Goal: Navigation & Orientation: Find specific page/section

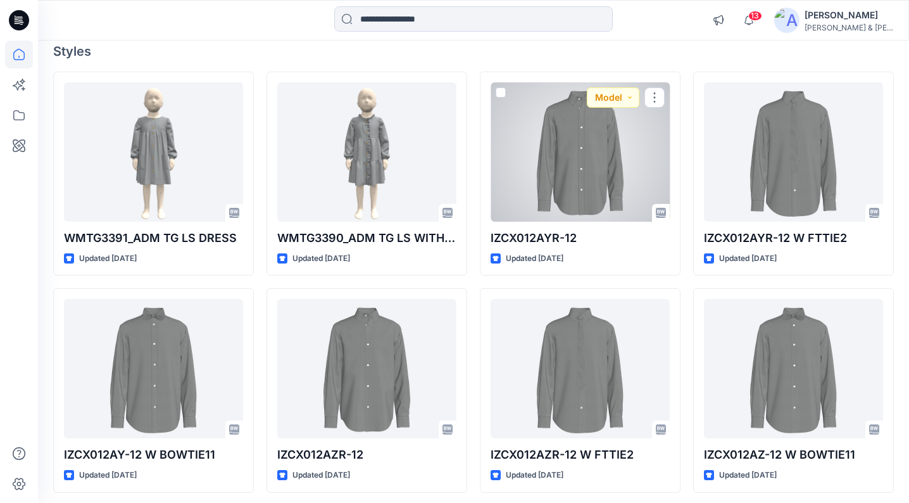
scroll to position [109, 0]
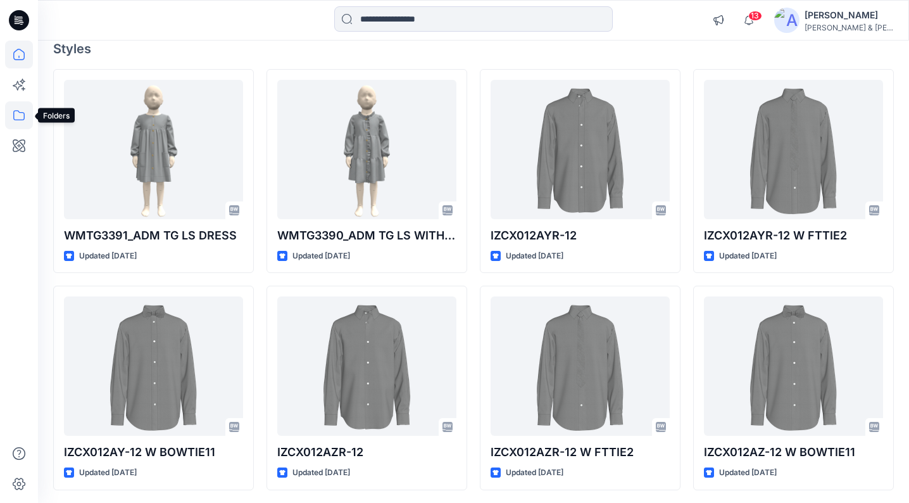
click at [23, 122] on icon at bounding box center [19, 115] width 28 height 28
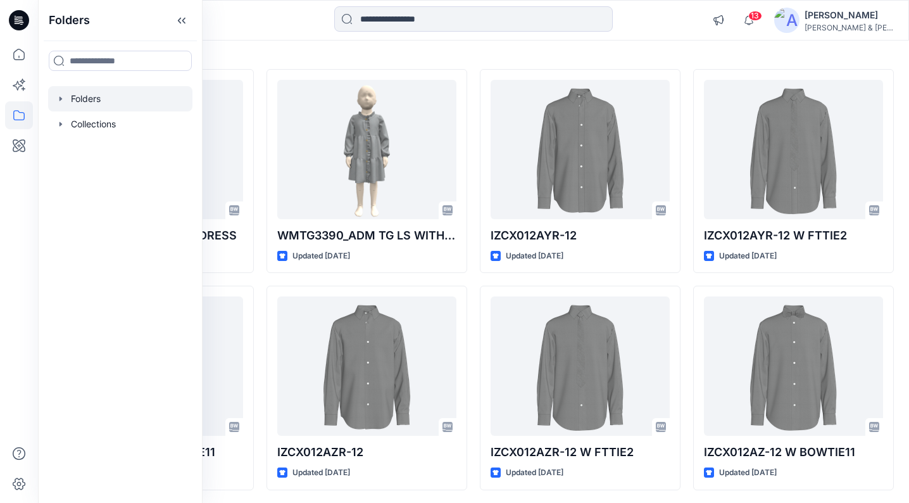
click at [61, 101] on icon "button" at bounding box center [61, 99] width 10 height 10
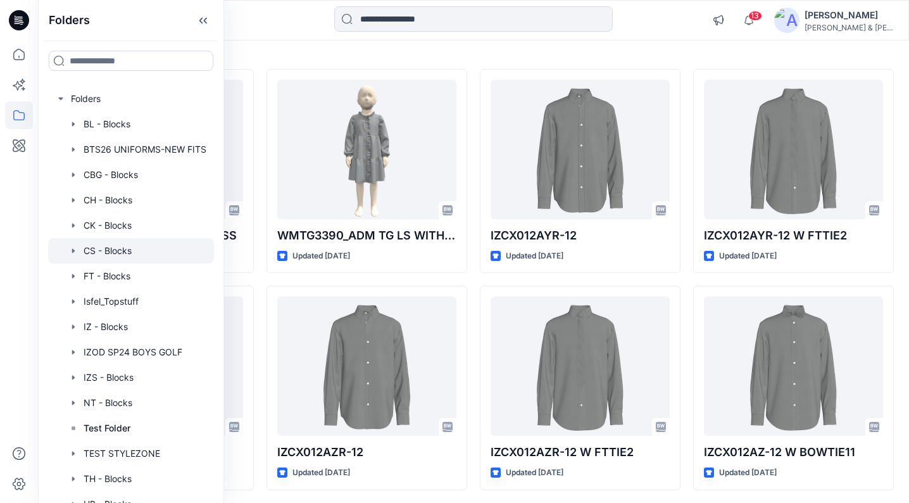
scroll to position [3, 0]
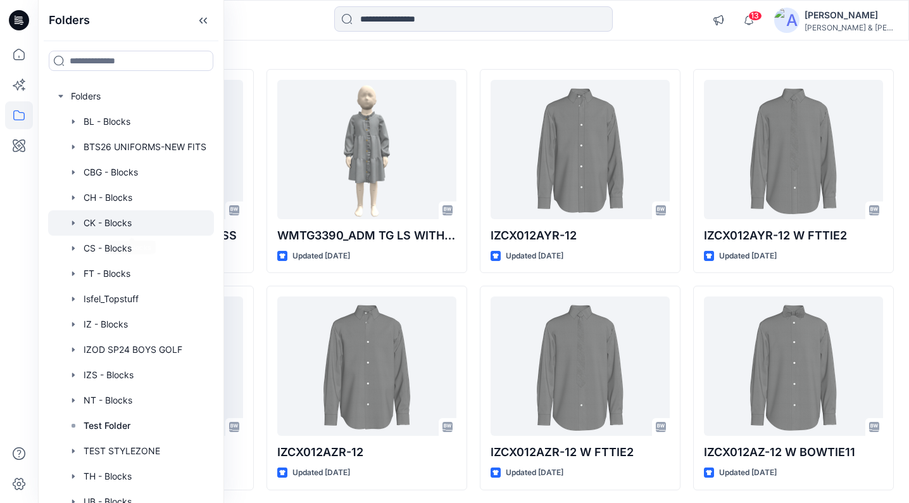
click at [123, 222] on div at bounding box center [131, 222] width 166 height 25
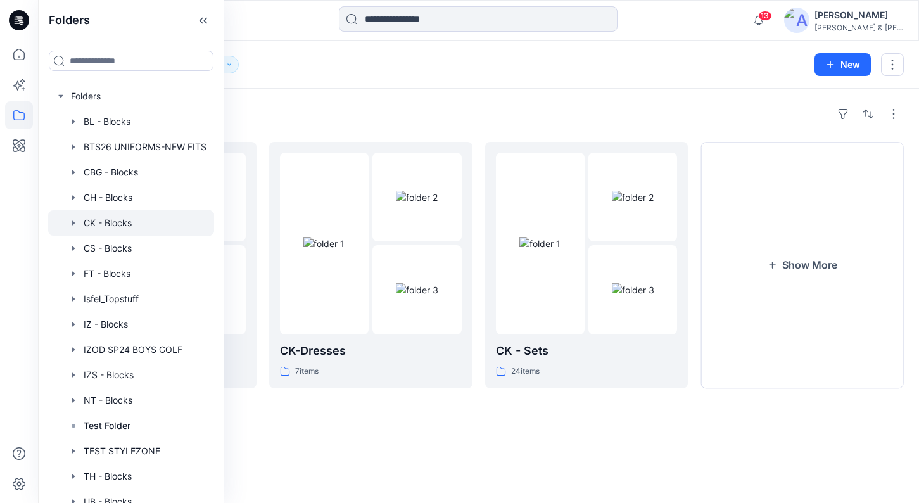
click at [445, 70] on div "Folders CK - Blocks 6" at bounding box center [428, 65] width 751 height 18
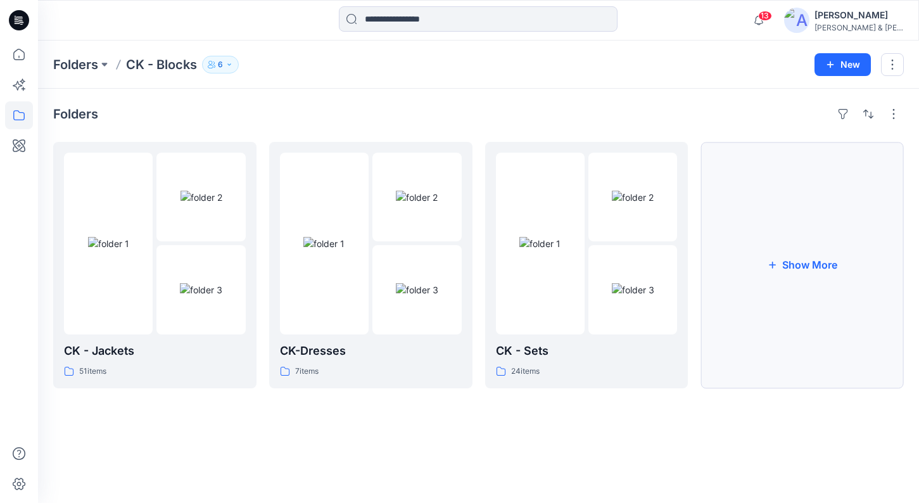
click at [815, 294] on button "Show More" at bounding box center [801, 265] width 203 height 246
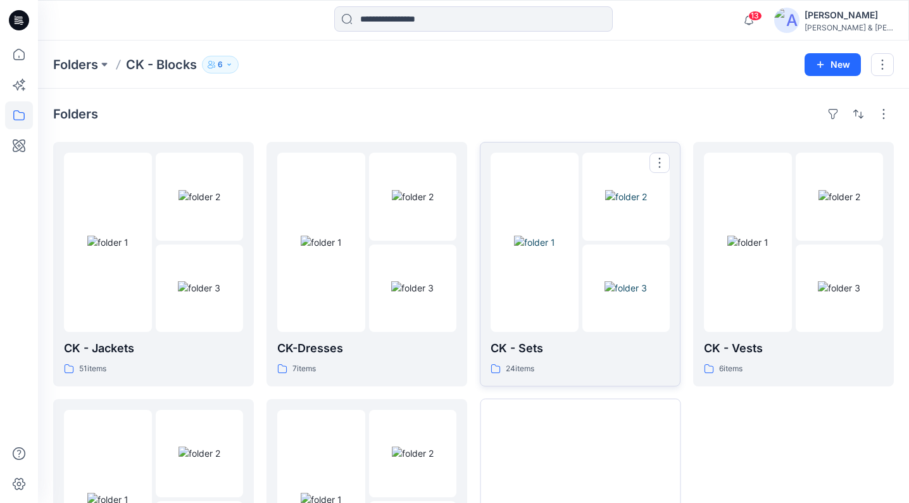
click at [563, 186] on div at bounding box center [535, 242] width 88 height 179
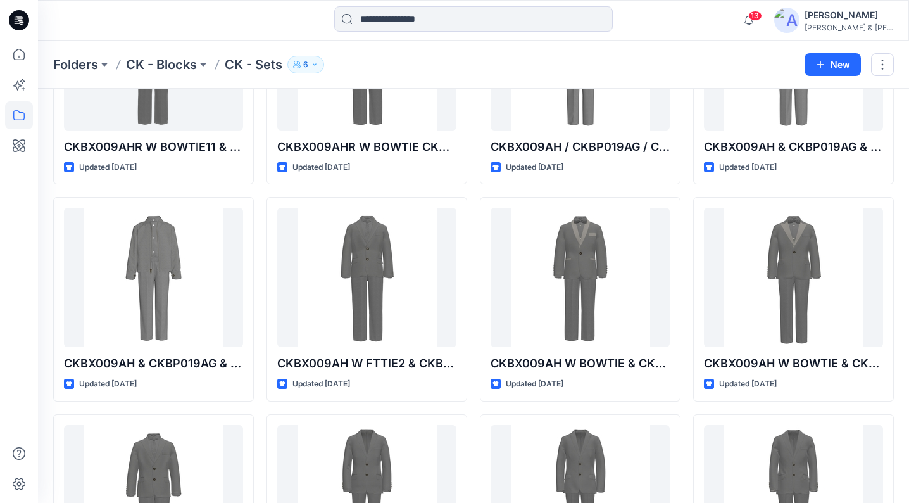
scroll to position [211, 0]
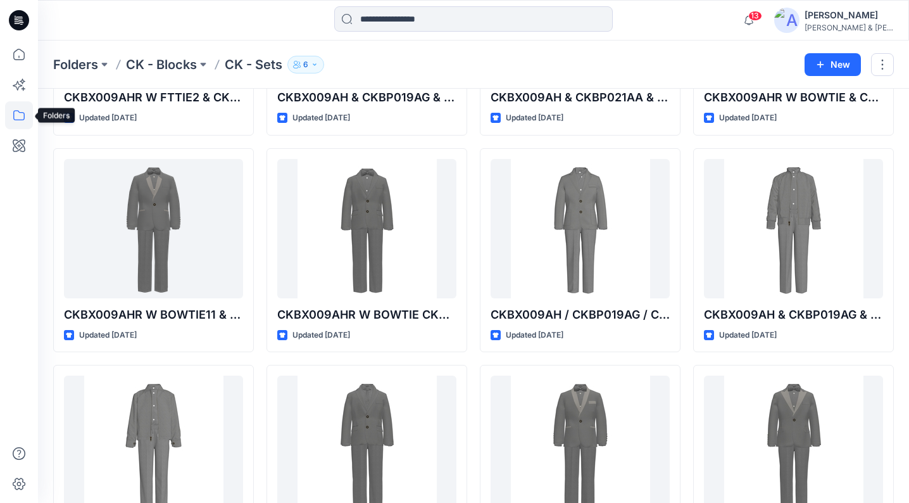
click at [18, 111] on icon at bounding box center [19, 115] width 28 height 28
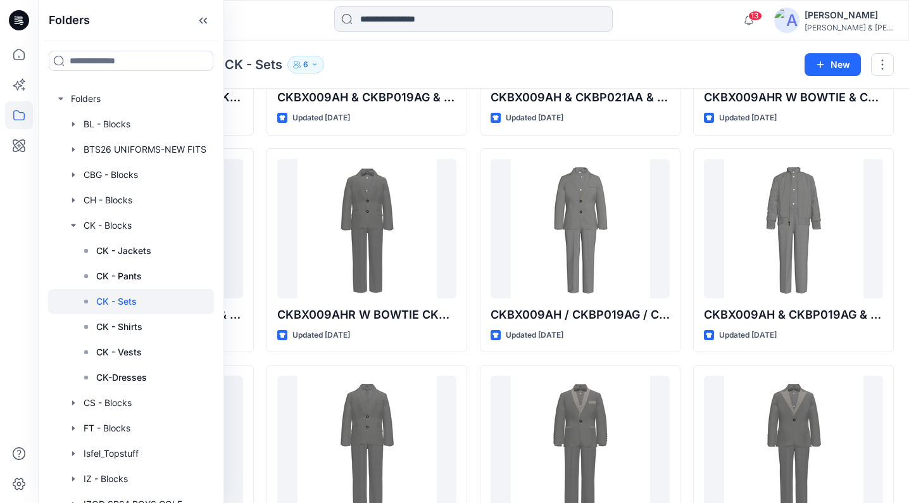
click at [415, 58] on div "Folders CK - Blocks CK - Sets 6" at bounding box center [424, 65] width 742 height 18
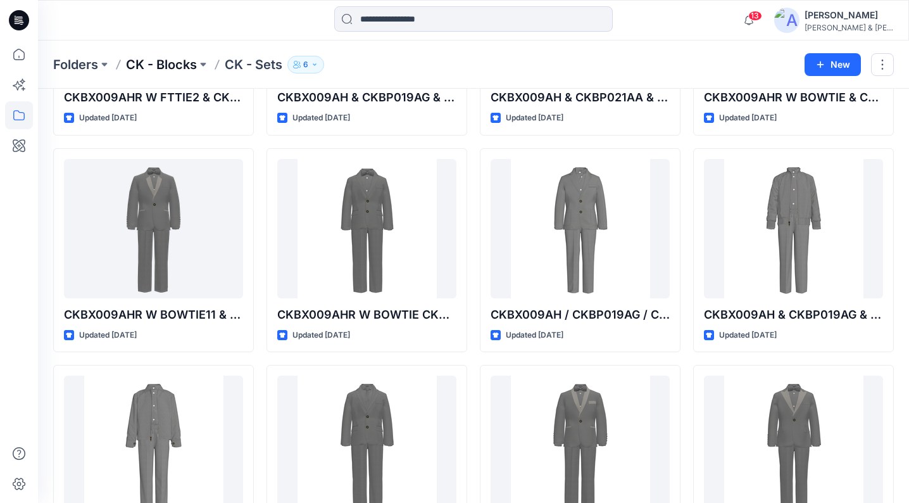
click at [176, 61] on p "CK - Blocks" at bounding box center [161, 65] width 71 height 18
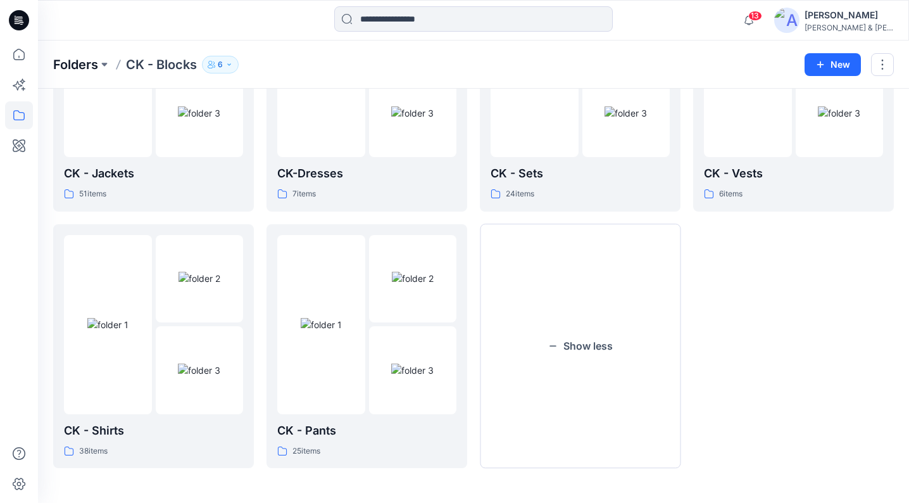
click at [94, 67] on p "Folders" at bounding box center [75, 65] width 45 height 18
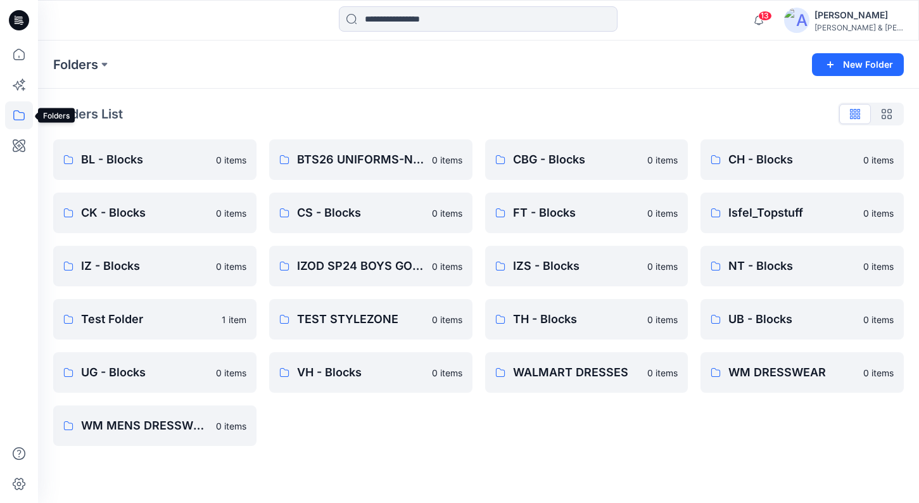
click at [16, 115] on icon at bounding box center [19, 115] width 28 height 28
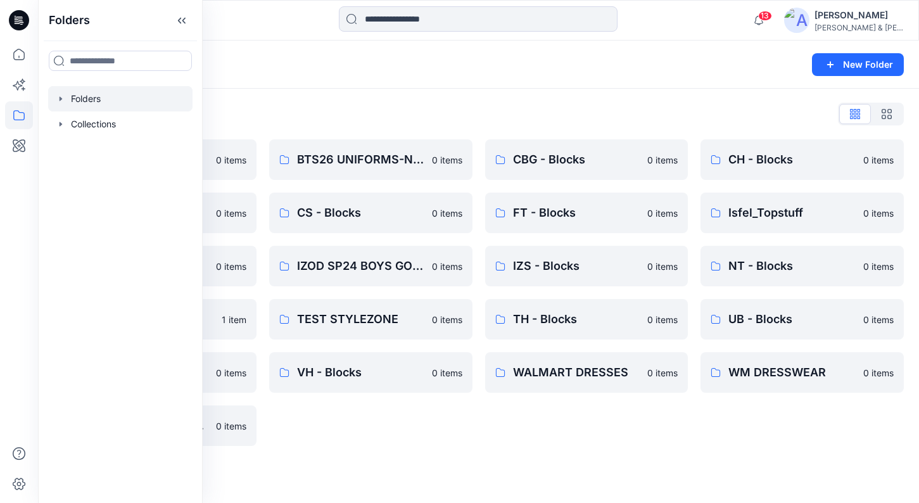
click at [61, 97] on icon "button" at bounding box center [61, 99] width 10 height 10
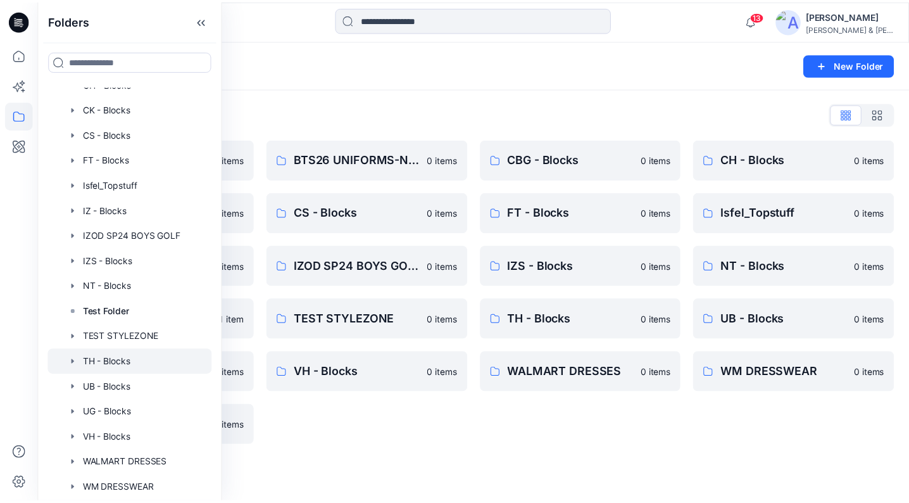
scroll to position [141, 0]
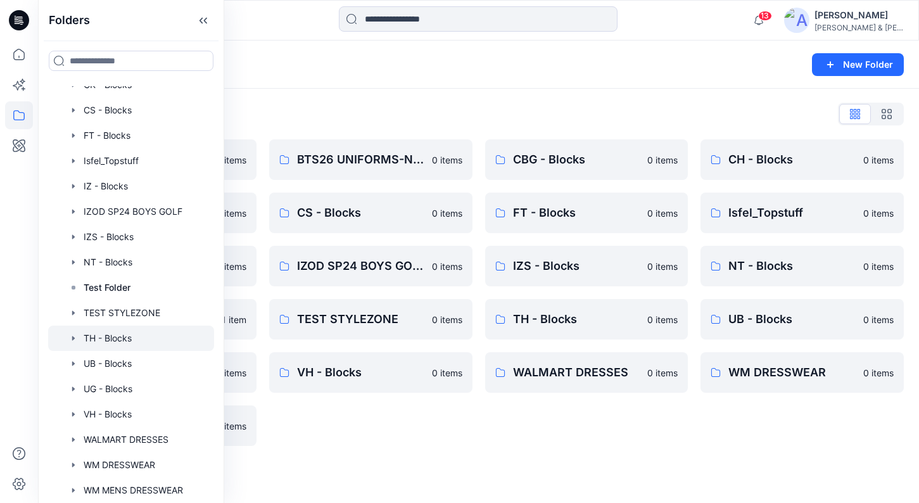
click at [78, 338] on icon "button" at bounding box center [73, 338] width 10 height 10
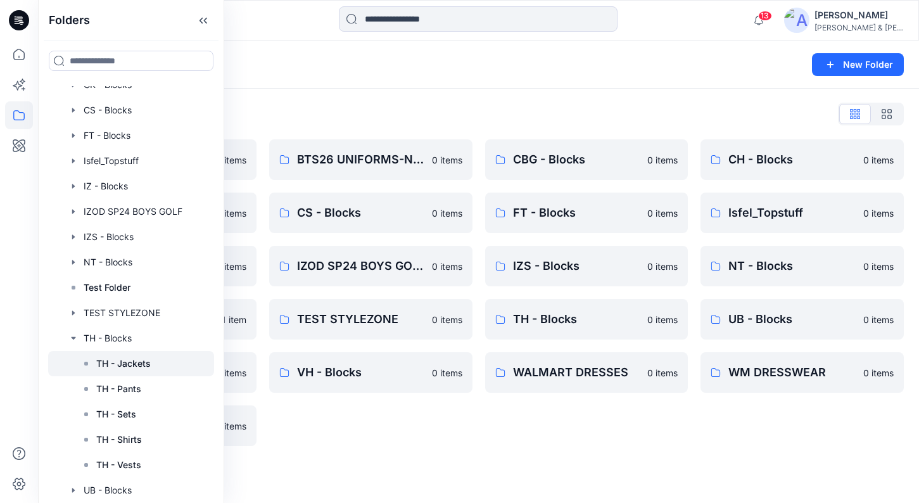
click at [122, 370] on p "TH - Jackets" at bounding box center [123, 363] width 54 height 15
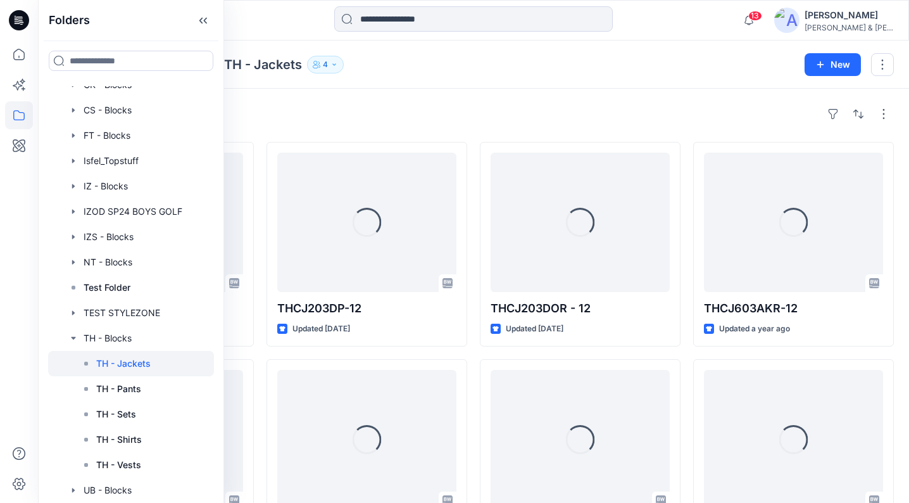
click at [572, 107] on div "Styles" at bounding box center [473, 114] width 841 height 20
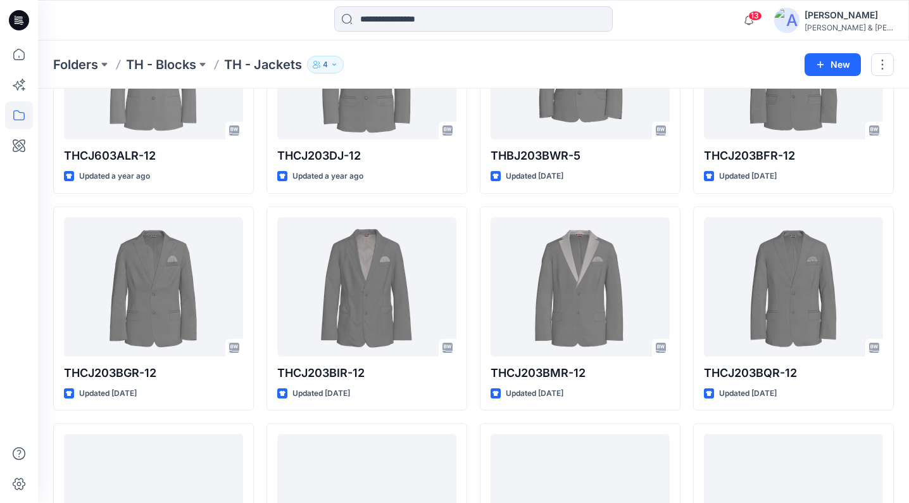
scroll to position [602, 0]
